Goal: Check status: Check status

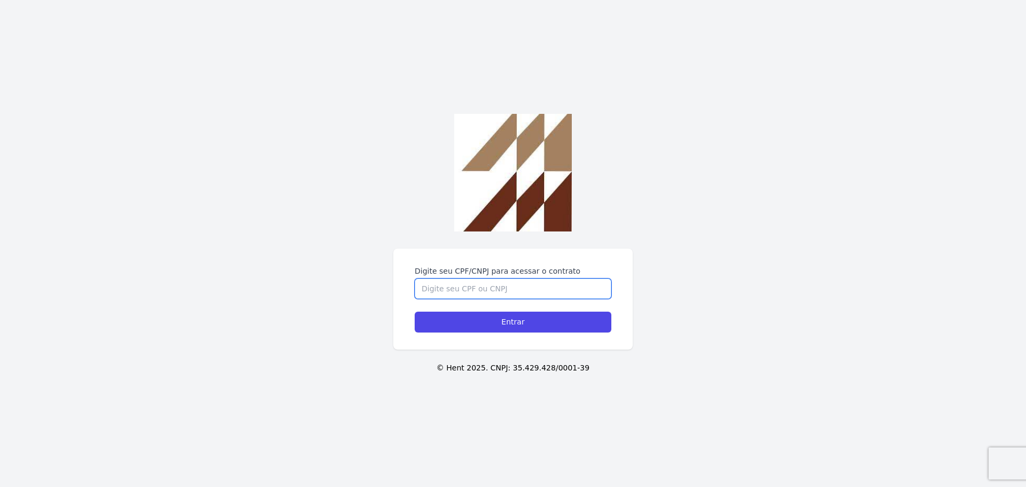
click at [482, 293] on input "Digite seu CPF/CNPJ para acessar o contrato" at bounding box center [513, 288] width 197 height 20
type input "41963988809"
click at [415, 312] on input "Entrar" at bounding box center [513, 322] width 197 height 21
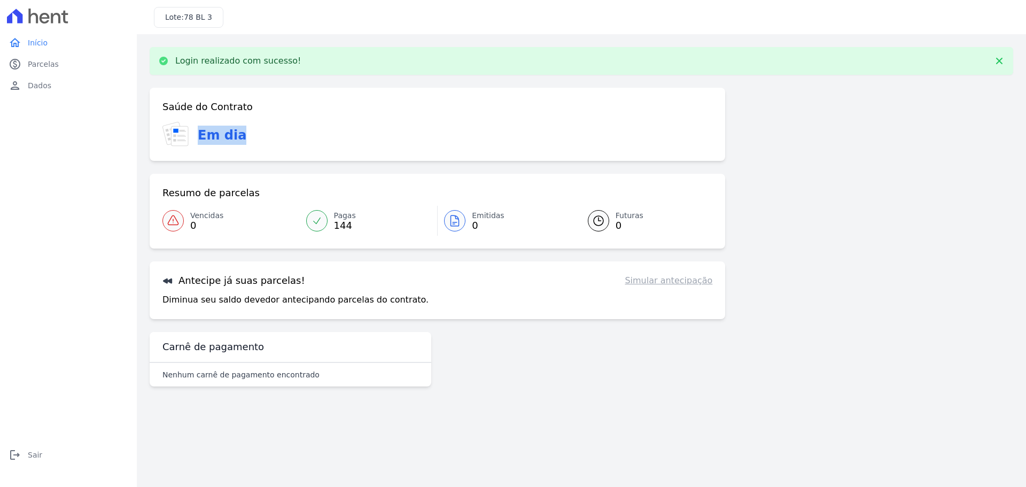
drag, startPoint x: 200, startPoint y: 134, endPoint x: 390, endPoint y: 157, distance: 190.7
click at [388, 157] on div "Saúde do Contrato Em dia" at bounding box center [438, 124] width 576 height 73
click at [604, 226] on icon at bounding box center [598, 220] width 13 height 13
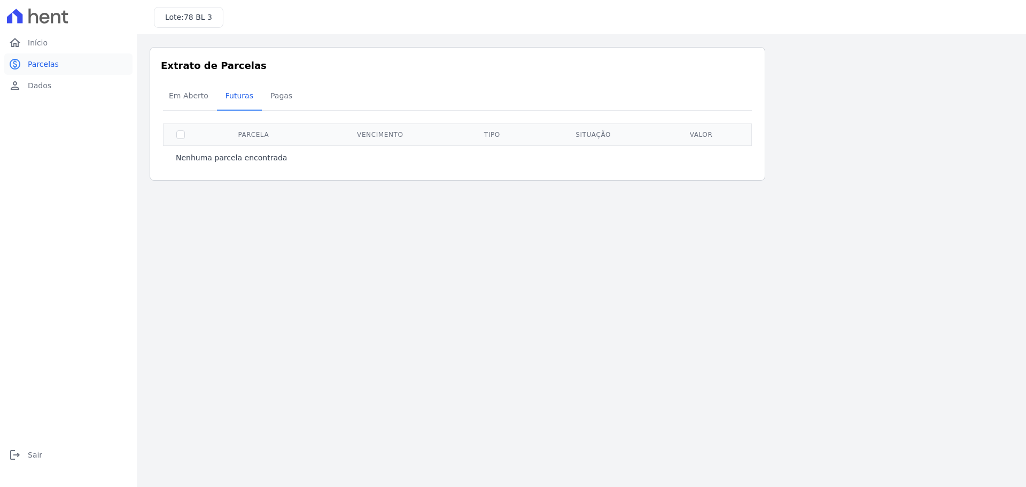
click at [44, 63] on span "Parcelas" at bounding box center [43, 64] width 31 height 11
click at [34, 88] on span "Dados" at bounding box center [40, 85] width 24 height 11
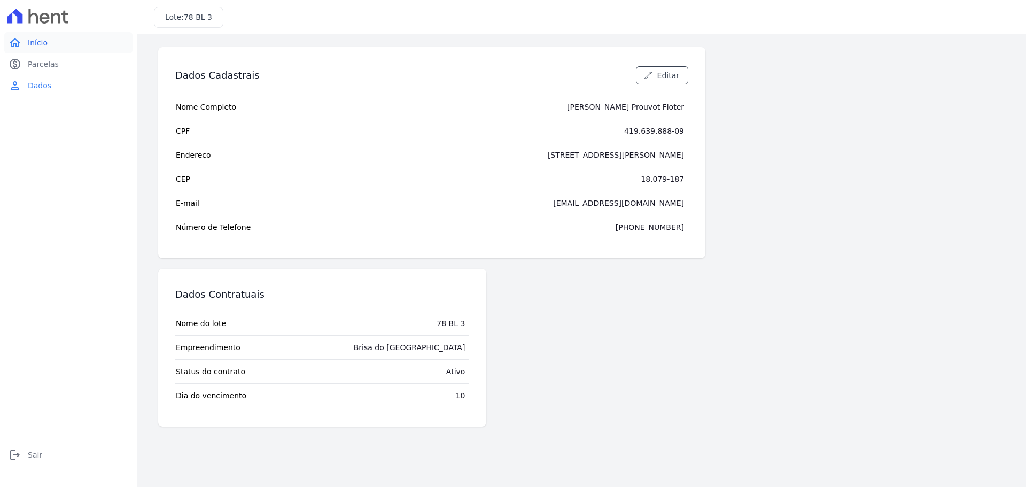
click at [18, 38] on icon "home" at bounding box center [15, 42] width 13 height 13
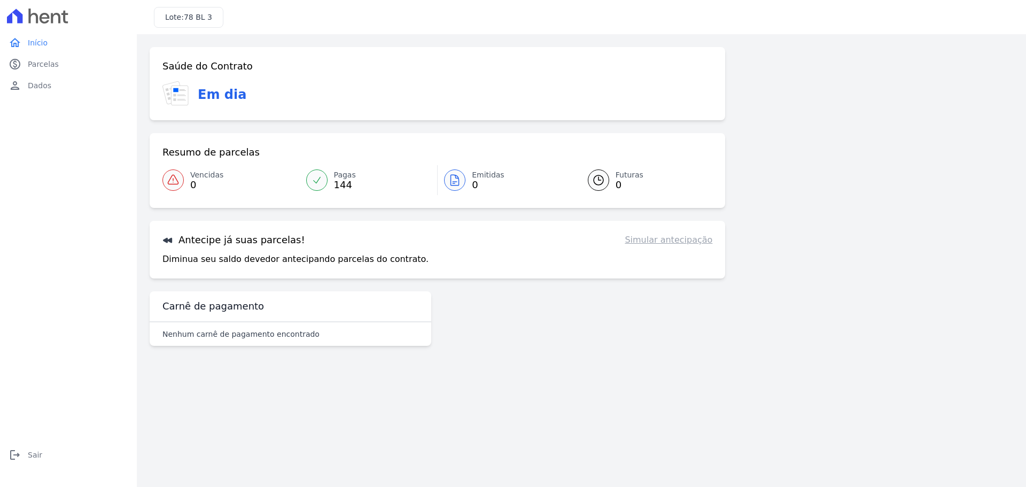
click at [590, 246] on div "Antecipe já suas parcelas! Simular antecipação Diminua seu saldo devedor anteci…" at bounding box center [438, 250] width 576 height 58
click at [673, 242] on link "Simular antecipação" at bounding box center [669, 240] width 88 height 13
drag, startPoint x: 252, startPoint y: 335, endPoint x: 334, endPoint y: 339, distance: 81.4
click at [334, 339] on div "Nenhum carnê de pagamento encontrado" at bounding box center [290, 334] width 256 height 11
click at [315, 178] on icon at bounding box center [317, 180] width 11 height 11
